Goal: Task Accomplishment & Management: Use online tool/utility

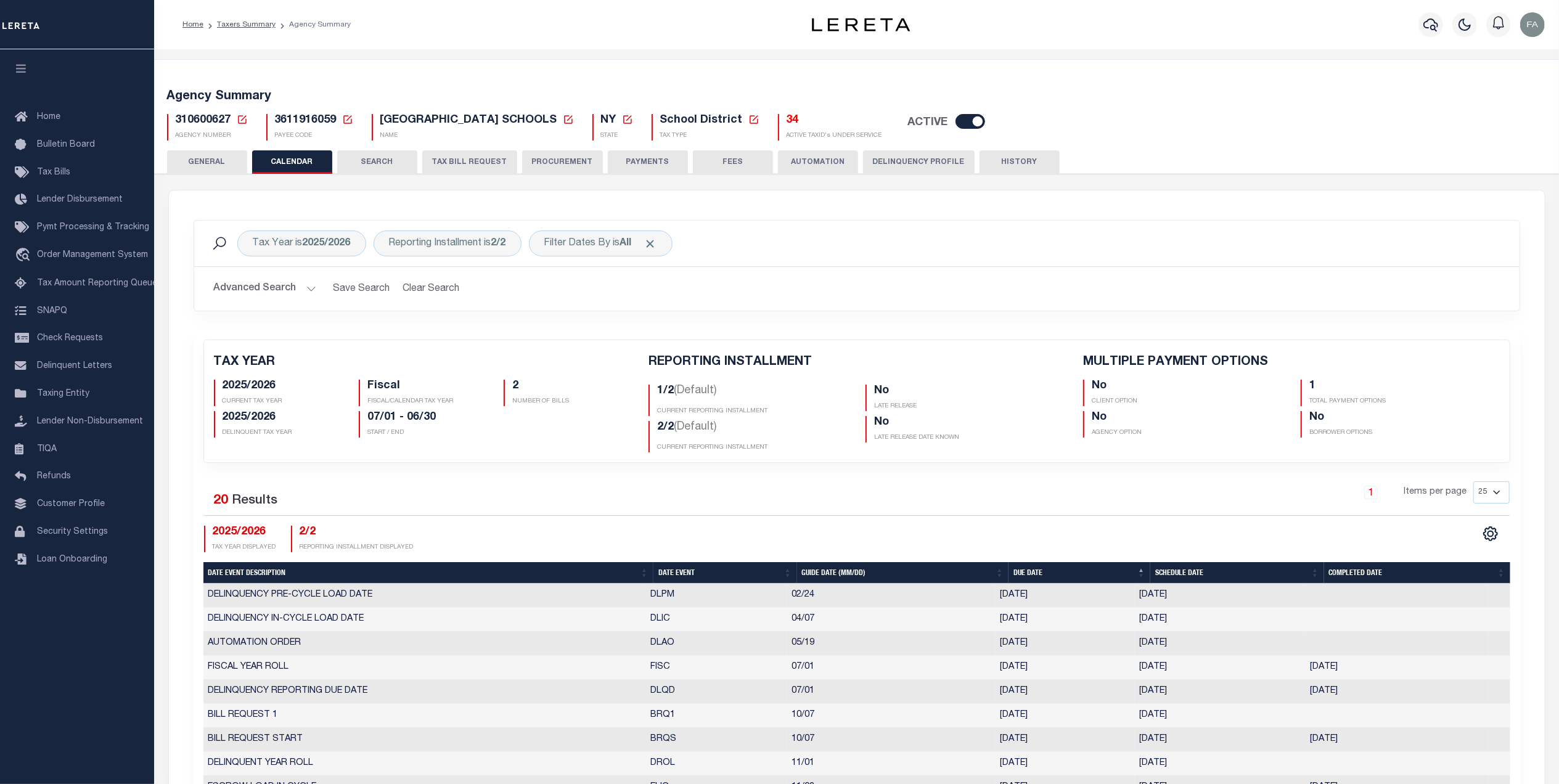
click at [1364, 96] on h5 "Agency Summary" at bounding box center [857, 96] width 1379 height 15
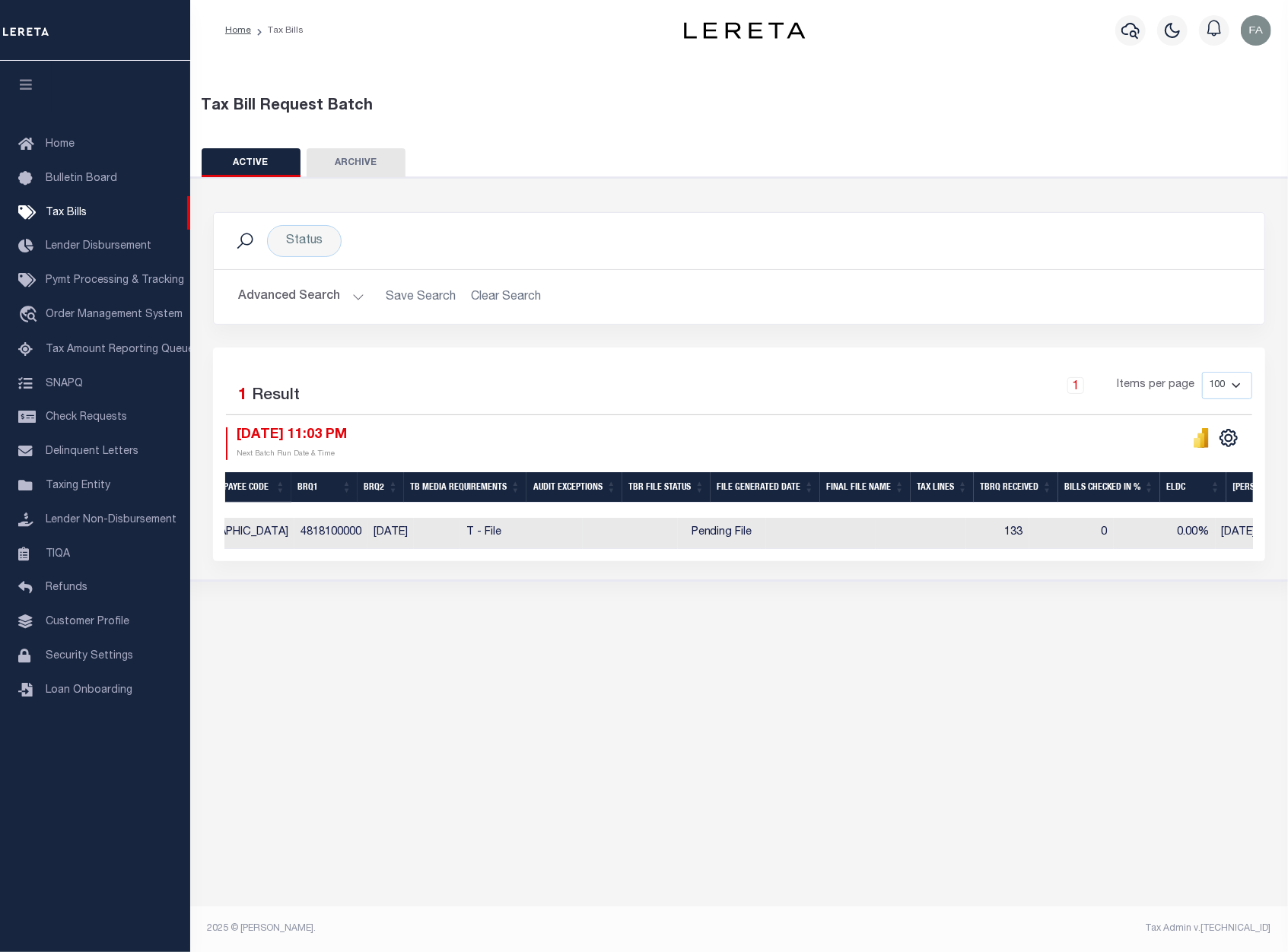
scroll to position [0, 546]
click at [981, 540] on td "133" at bounding box center [995, 533] width 63 height 31
checkbox input "true"
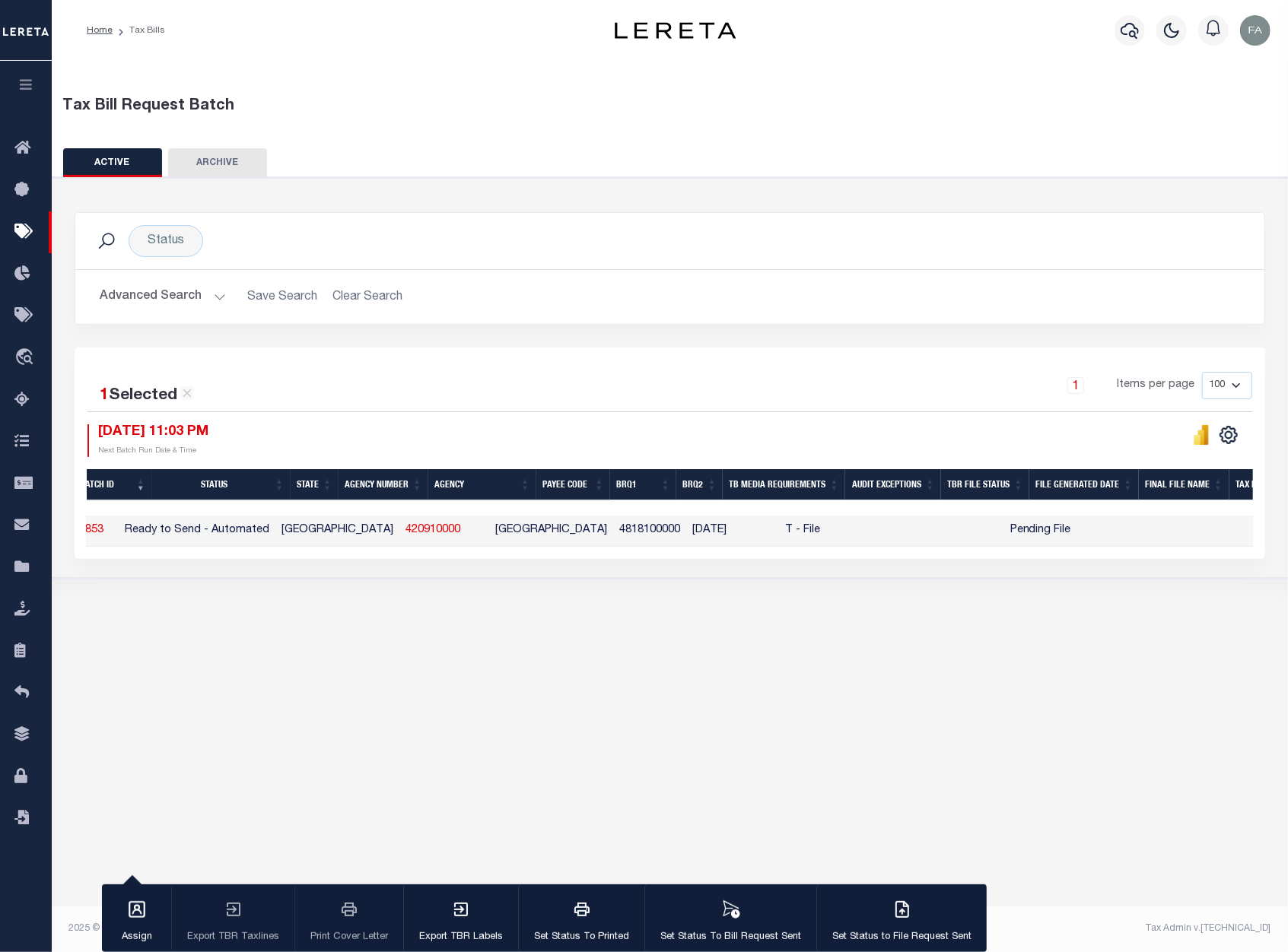
scroll to position [0, 29]
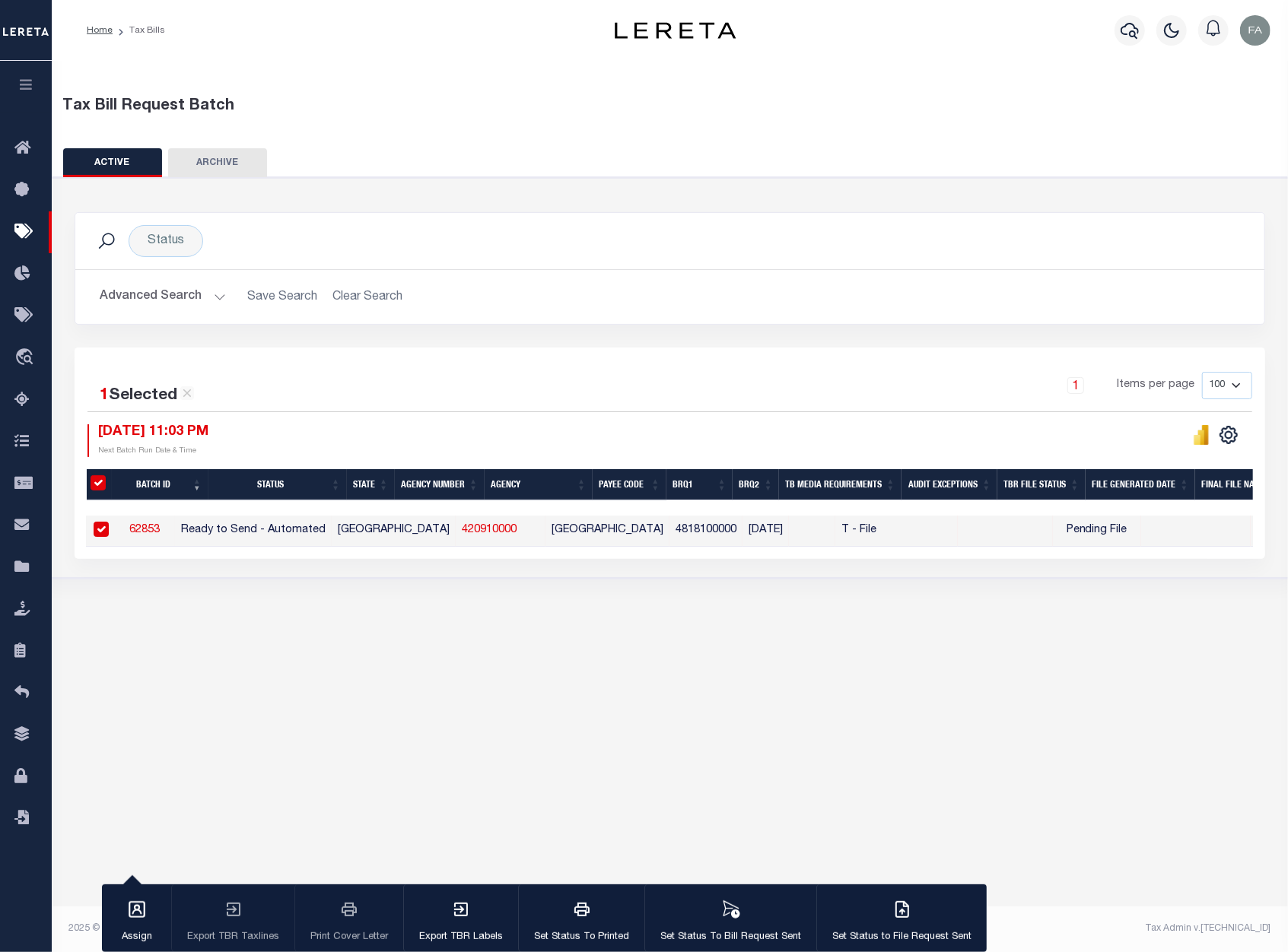
click at [155, 533] on link "62853" at bounding box center [145, 530] width 31 height 10
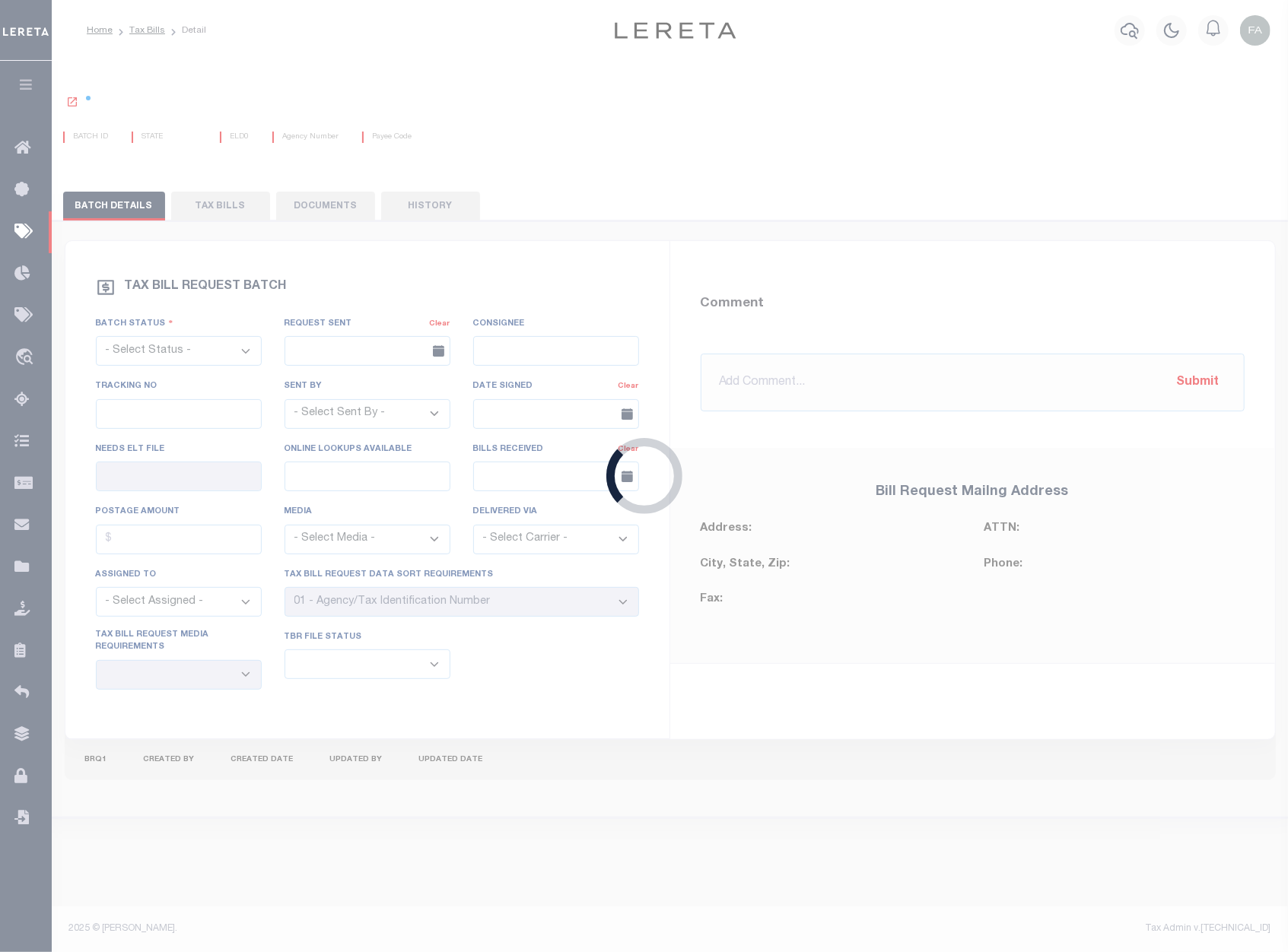
select select "RTA"
type input "Yes"
select select "27"
select select "22"
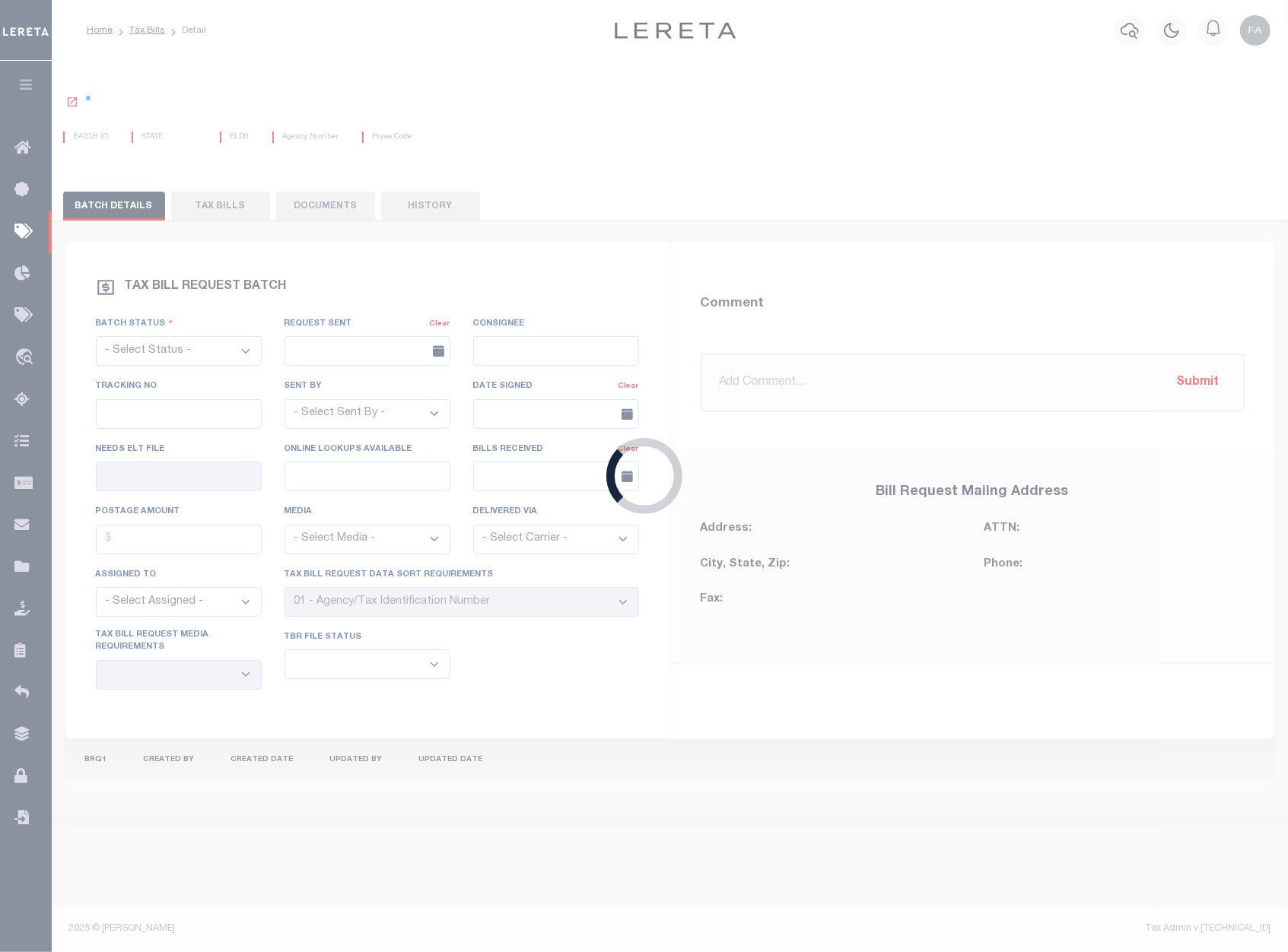
select select "1"
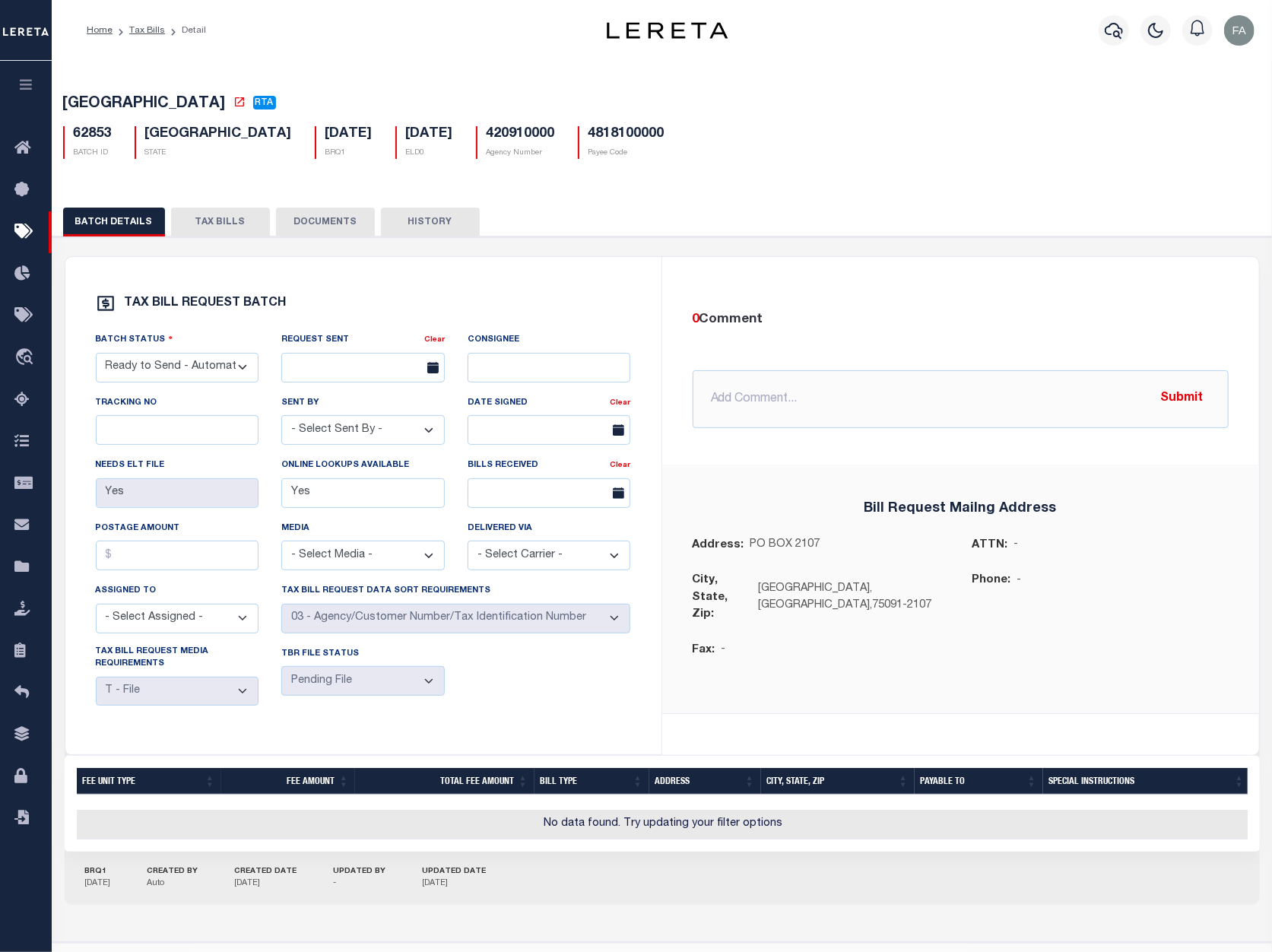
click at [235, 235] on button "TAX BILLS" at bounding box center [221, 223] width 99 height 29
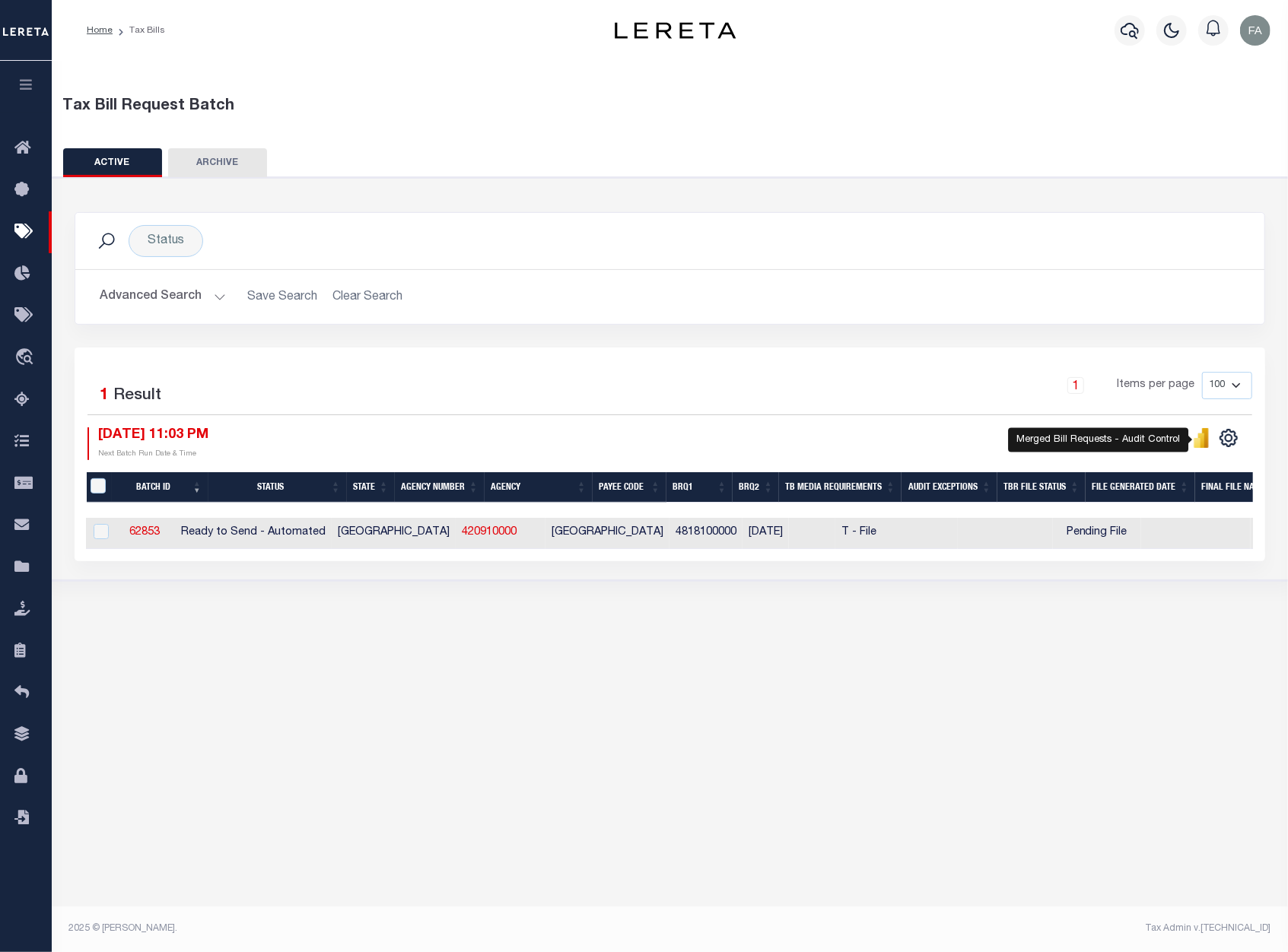
click at [1206, 445] on icon "" at bounding box center [1206, 437] width 7 height 20
click at [864, 423] on div "1 Selected 1 Result 1 Items per page 100 200 500 1000 10/07/2025 11:03 PM Next …" at bounding box center [670, 415] width 1190 height 87
